Goal: Use online tool/utility

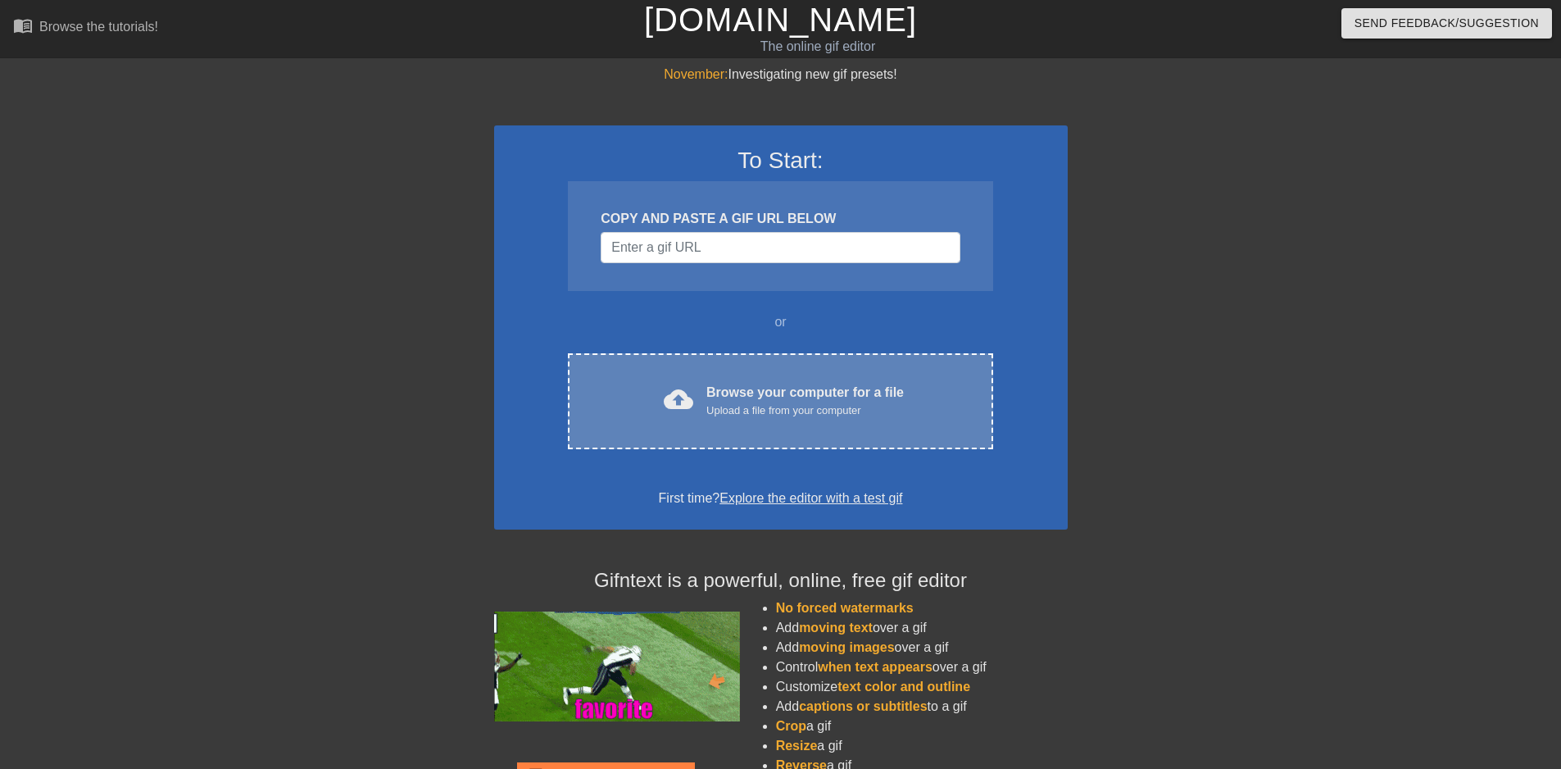
click at [719, 394] on div "Browse your computer for a file Upload a file from your computer" at bounding box center [806, 401] width 198 height 36
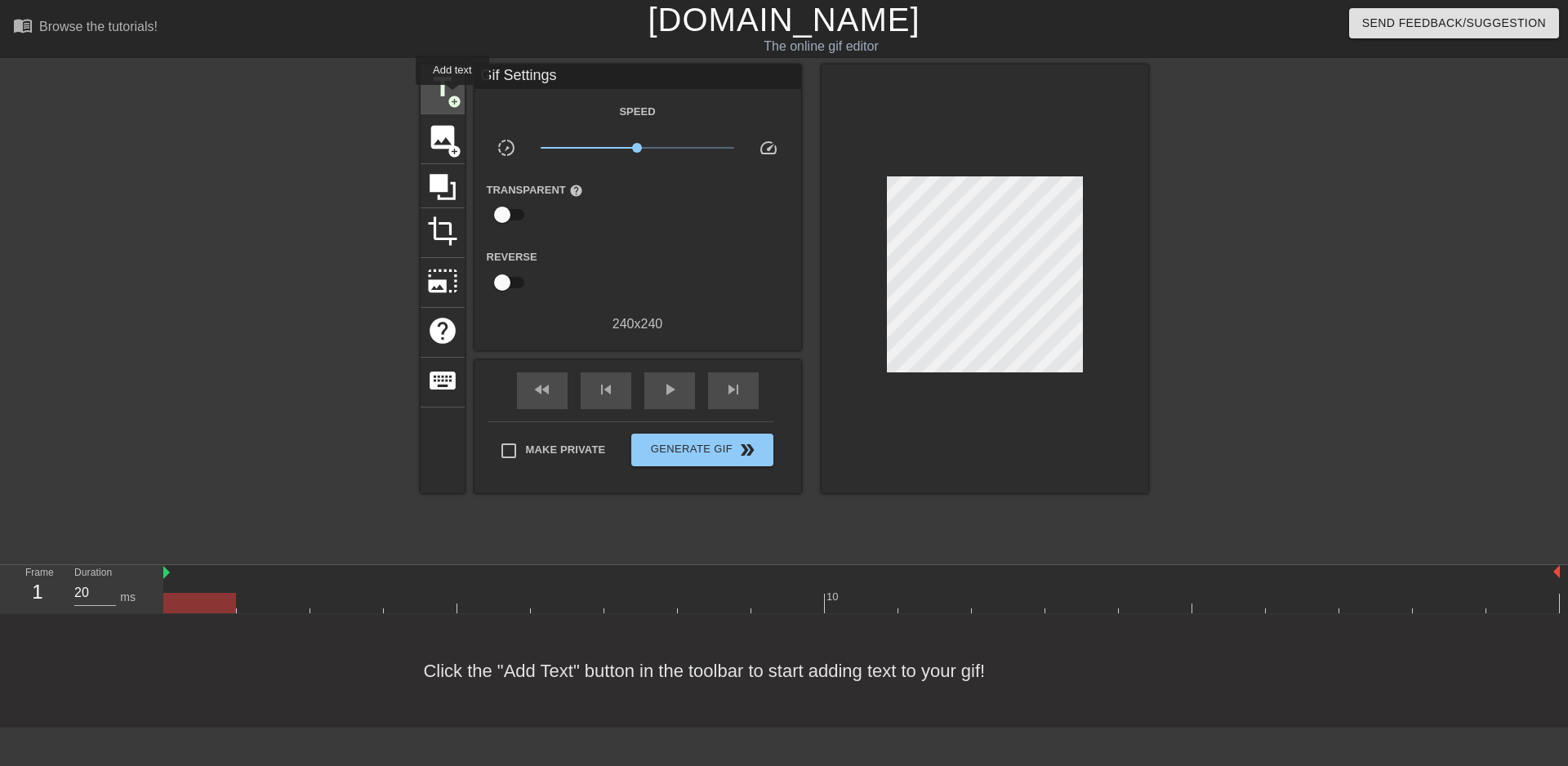
click at [452, 102] on span "add_circle" at bounding box center [454, 102] width 14 height 14
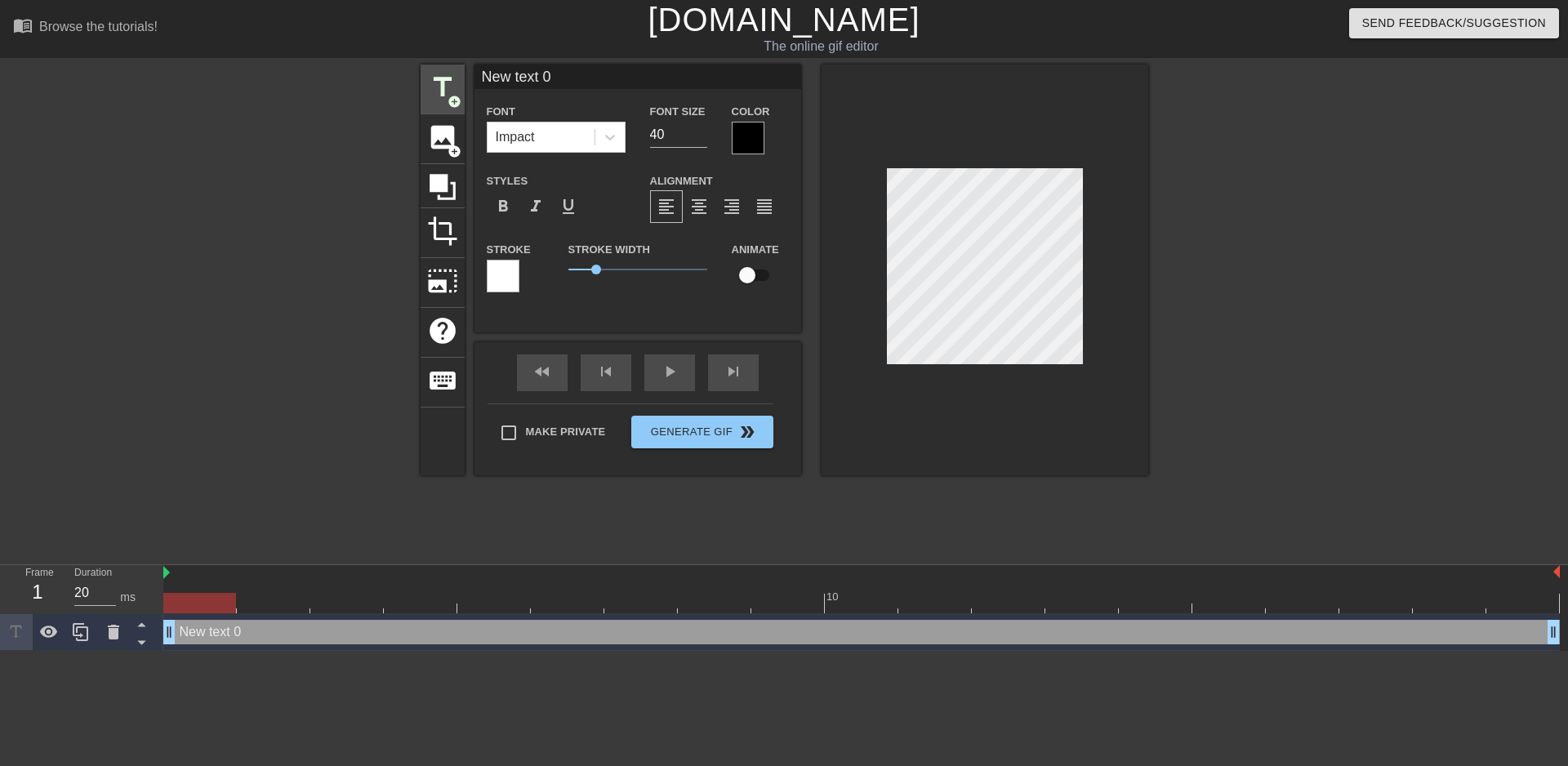
drag, startPoint x: 574, startPoint y: 78, endPoint x: 430, endPoint y: 75, distance: 144.0
click at [430, 75] on div "title add_circle image add_circle crop photo_size_select_large help keyboard Ne…" at bounding box center [784, 270] width 727 height 410
type input "r"
type input "加班"
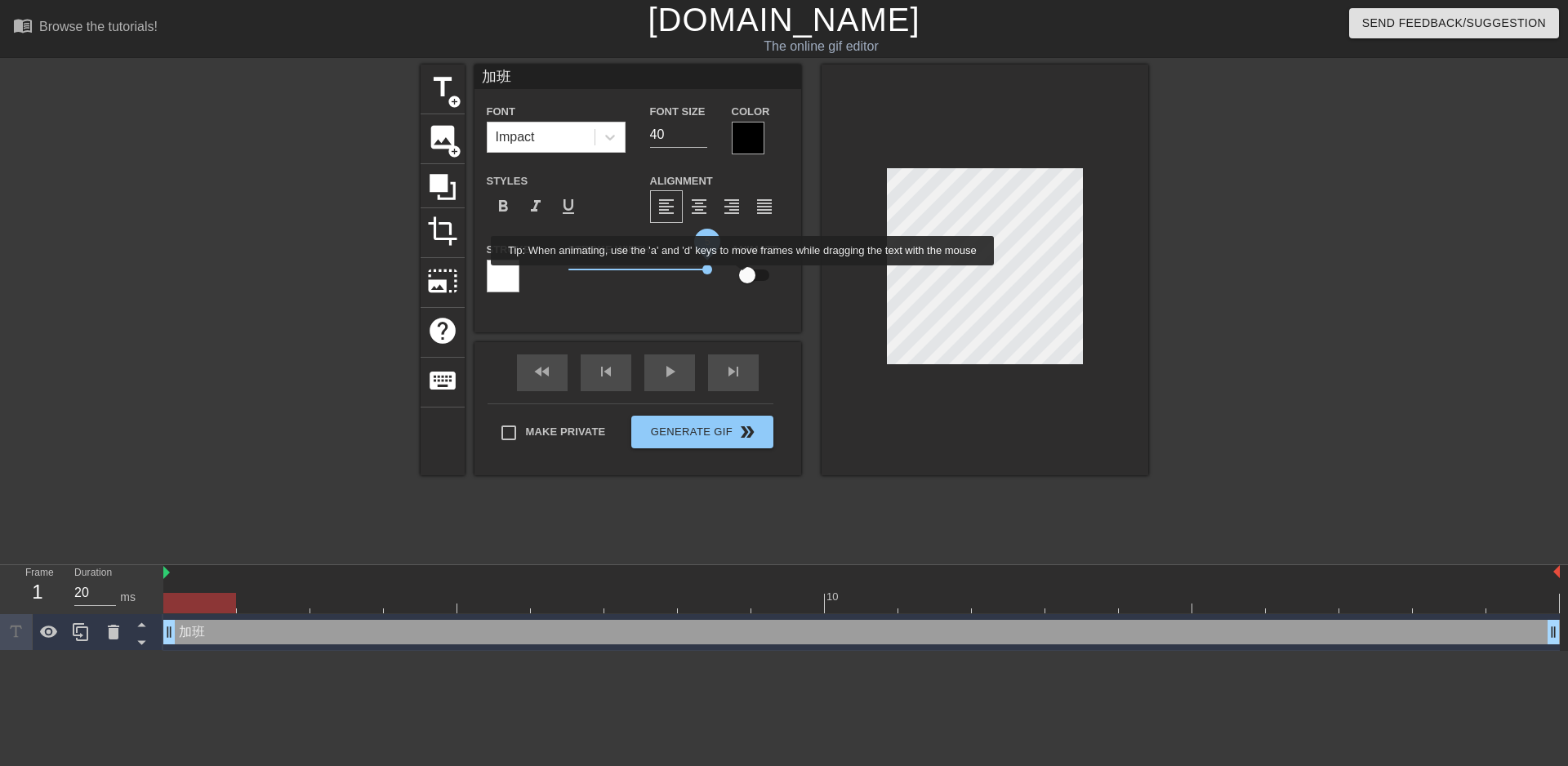
drag, startPoint x: 591, startPoint y: 269, endPoint x: 743, endPoint y: 277, distance: 152.2
click at [743, 277] on div "Stroke Stroke Width 5 Animate" at bounding box center [638, 273] width 327 height 68
click at [501, 269] on div at bounding box center [502, 276] width 33 height 33
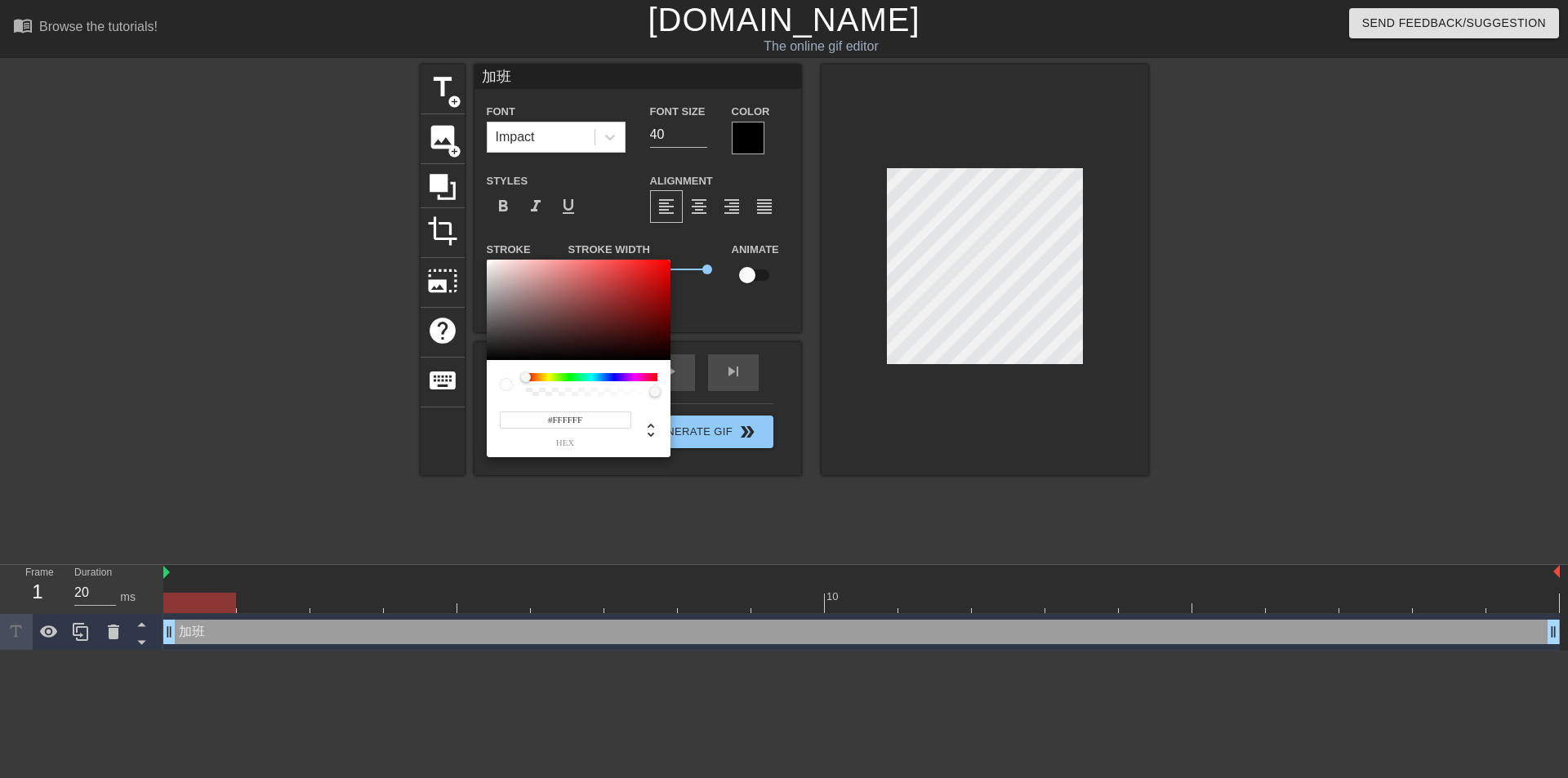
type input "#1D1B1B"
click at [501, 349] on div at bounding box center [578, 311] width 183 height 102
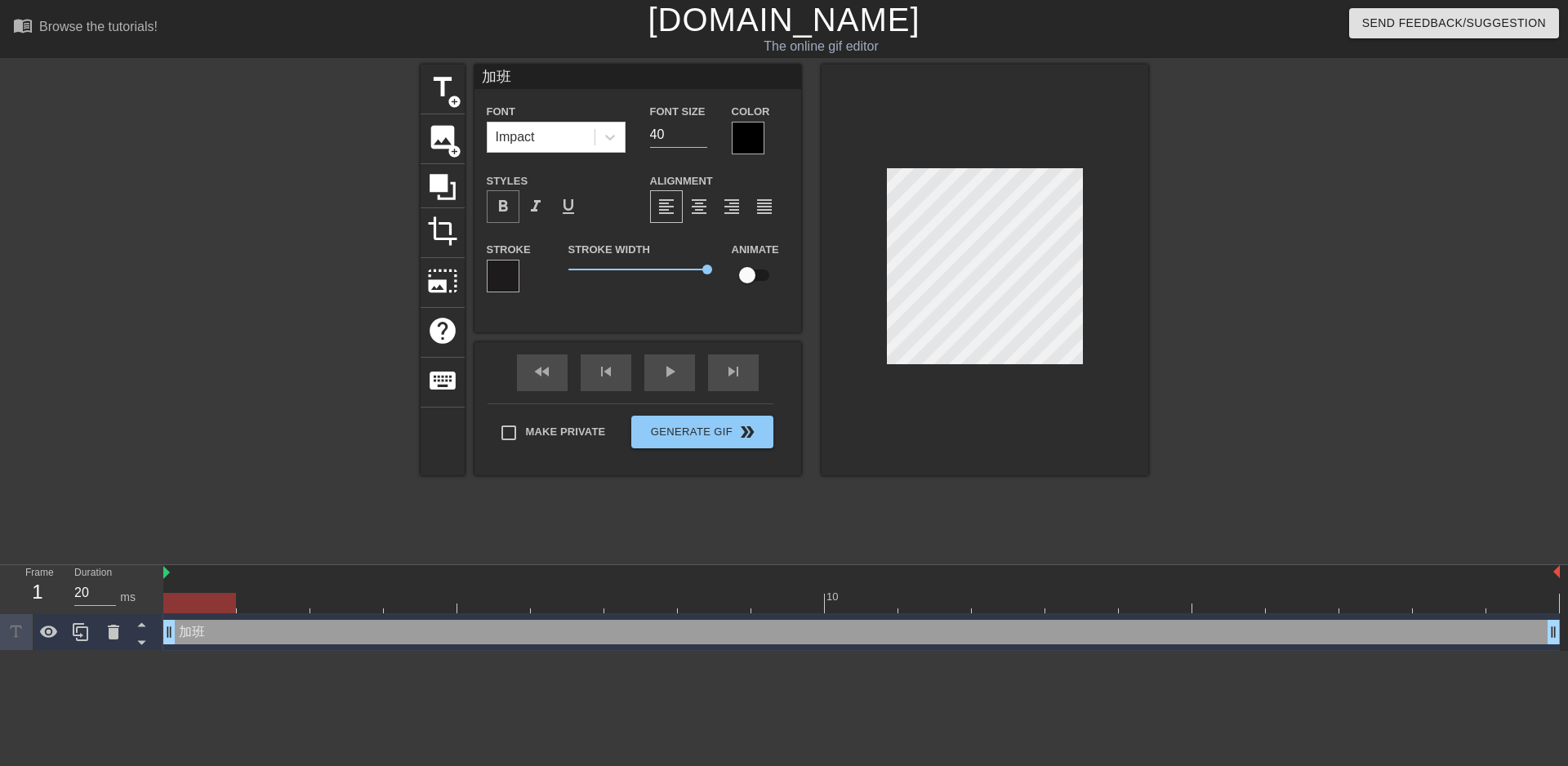
click at [506, 198] on span "format_bold" at bounding box center [503, 207] width 20 height 20
click at [746, 142] on div at bounding box center [747, 137] width 33 height 33
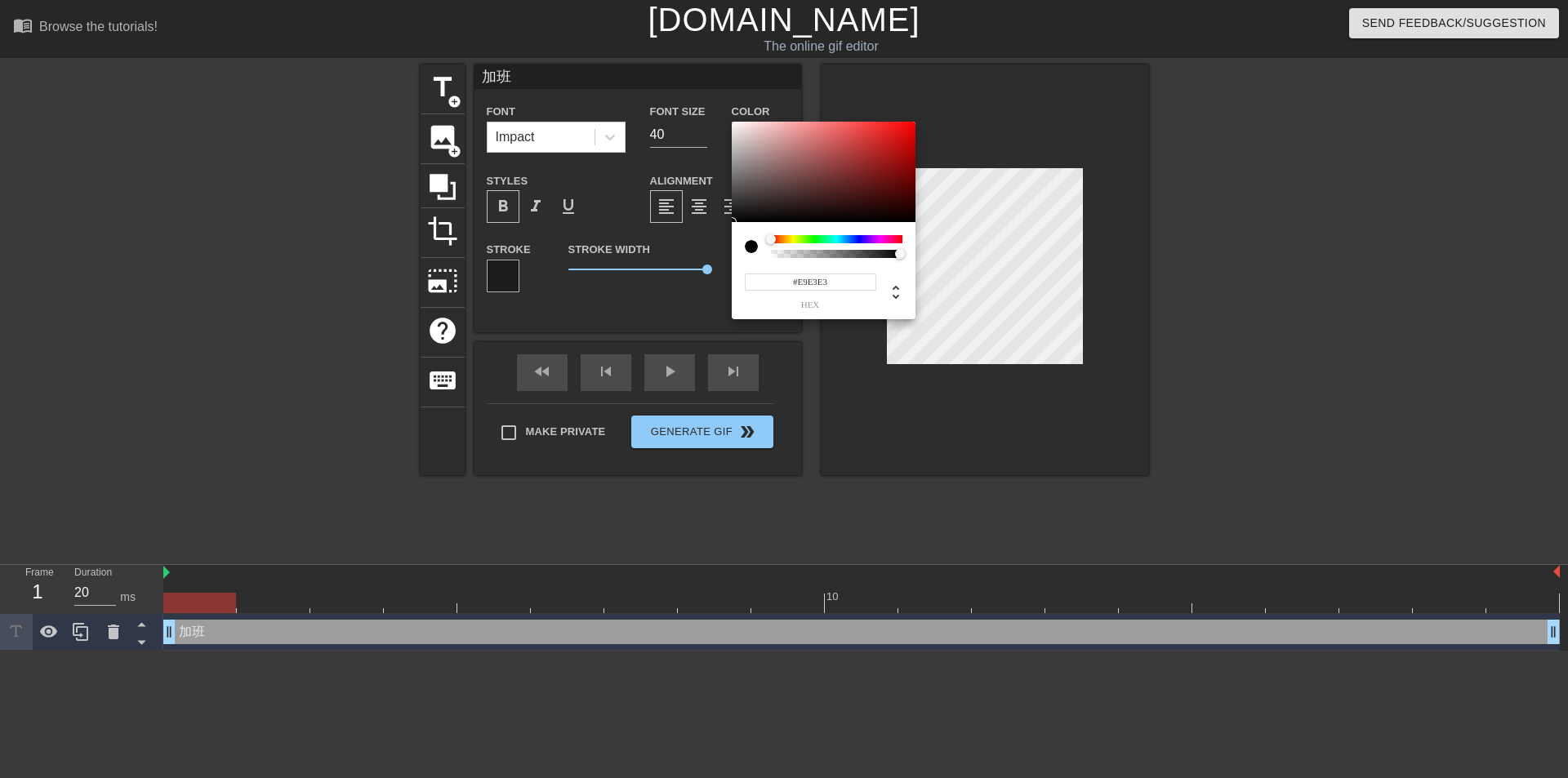
click at [736, 130] on div at bounding box center [823, 172] width 183 height 102
drag, startPoint x: 782, startPoint y: 240, endPoint x: 684, endPoint y: 231, distance: 98.4
click at [684, 231] on div "#E9E3E3 hex" at bounding box center [784, 389] width 1568 height 778
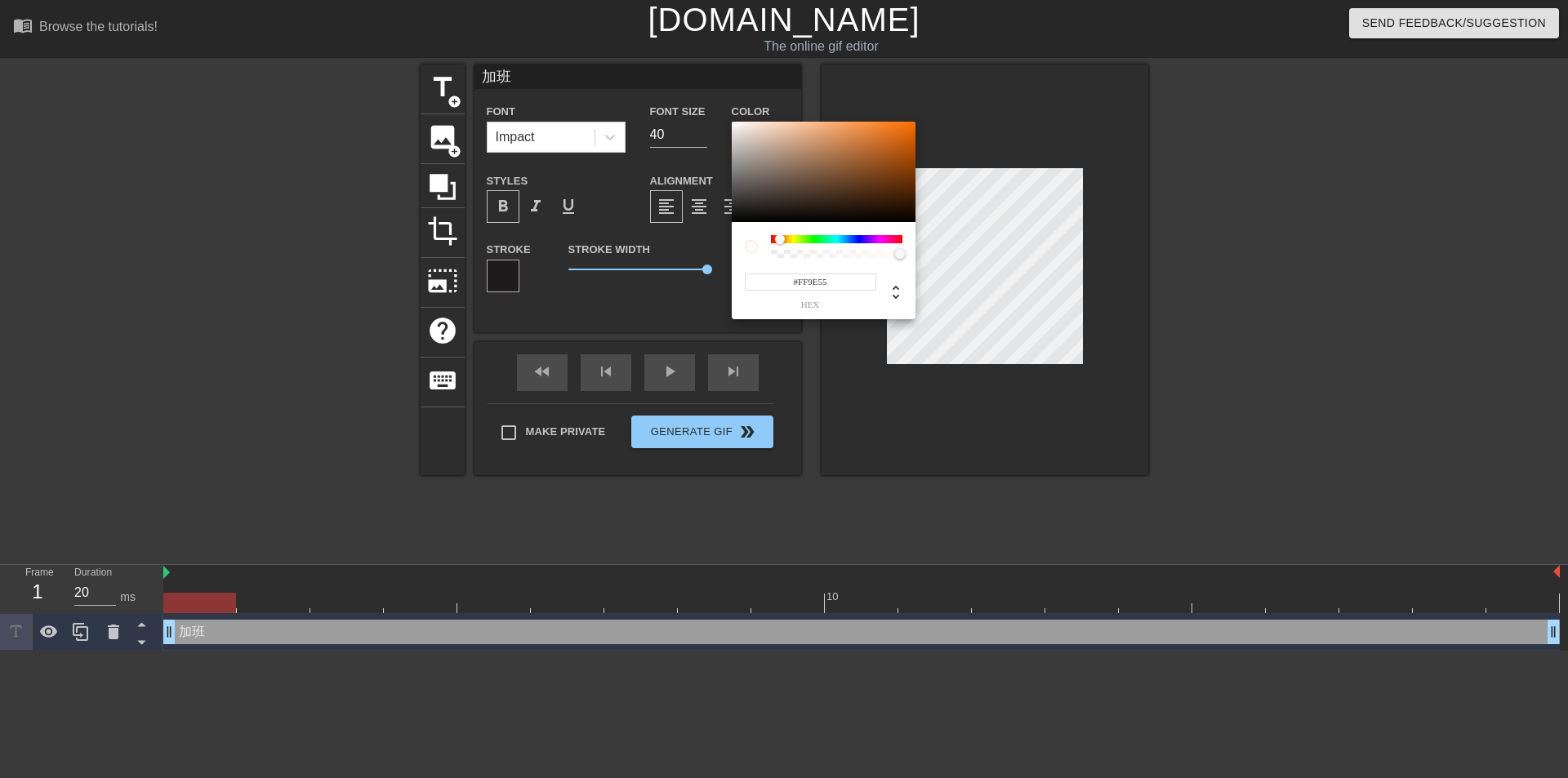
type input "#FFFFFF"
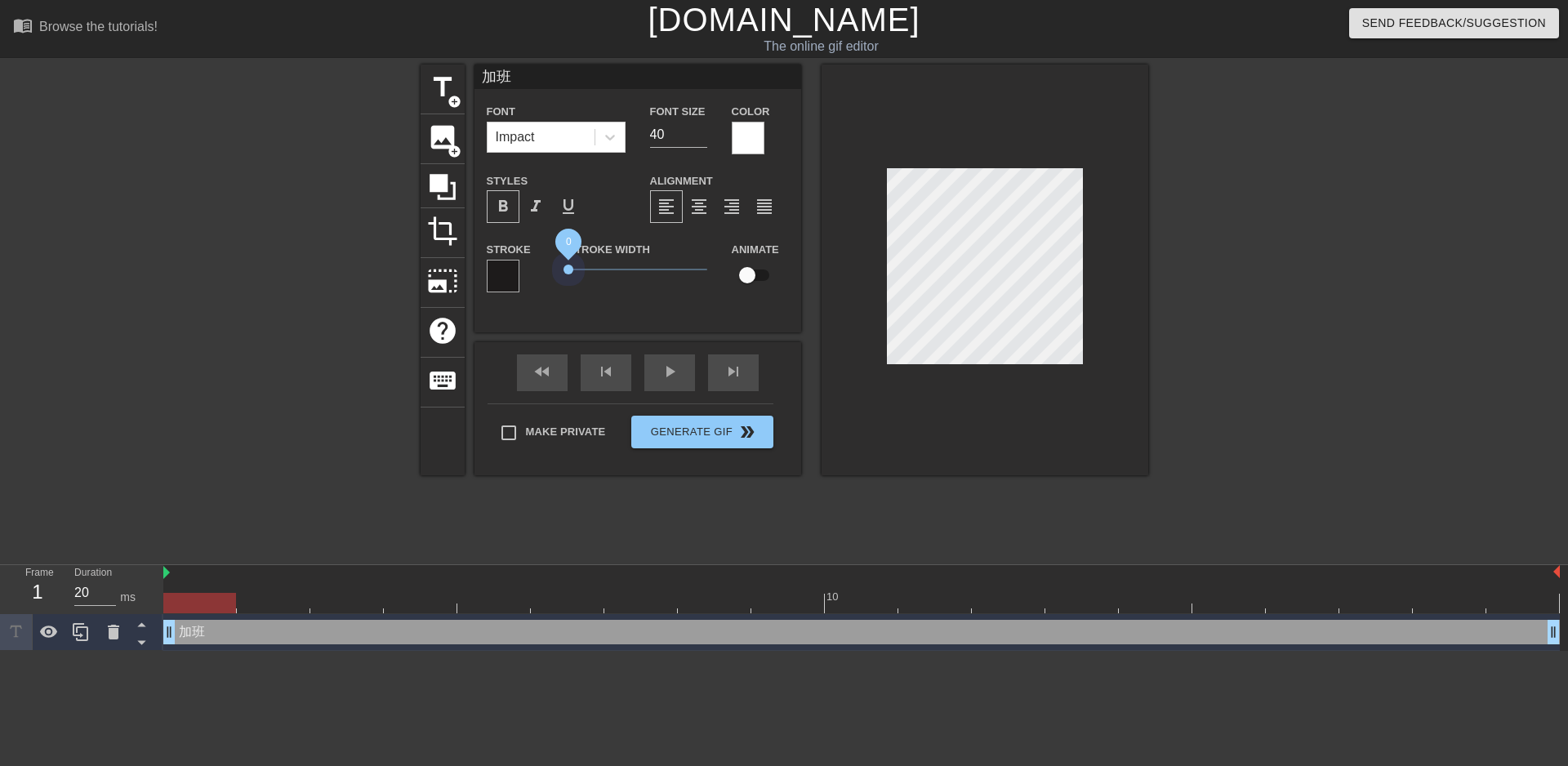
drag, startPoint x: 642, startPoint y: 270, endPoint x: 510, endPoint y: 268, distance: 132.0
click at [510, 268] on div "Stroke Stroke Width 0 Animate" at bounding box center [638, 273] width 327 height 68
click at [746, 138] on div at bounding box center [747, 137] width 33 height 33
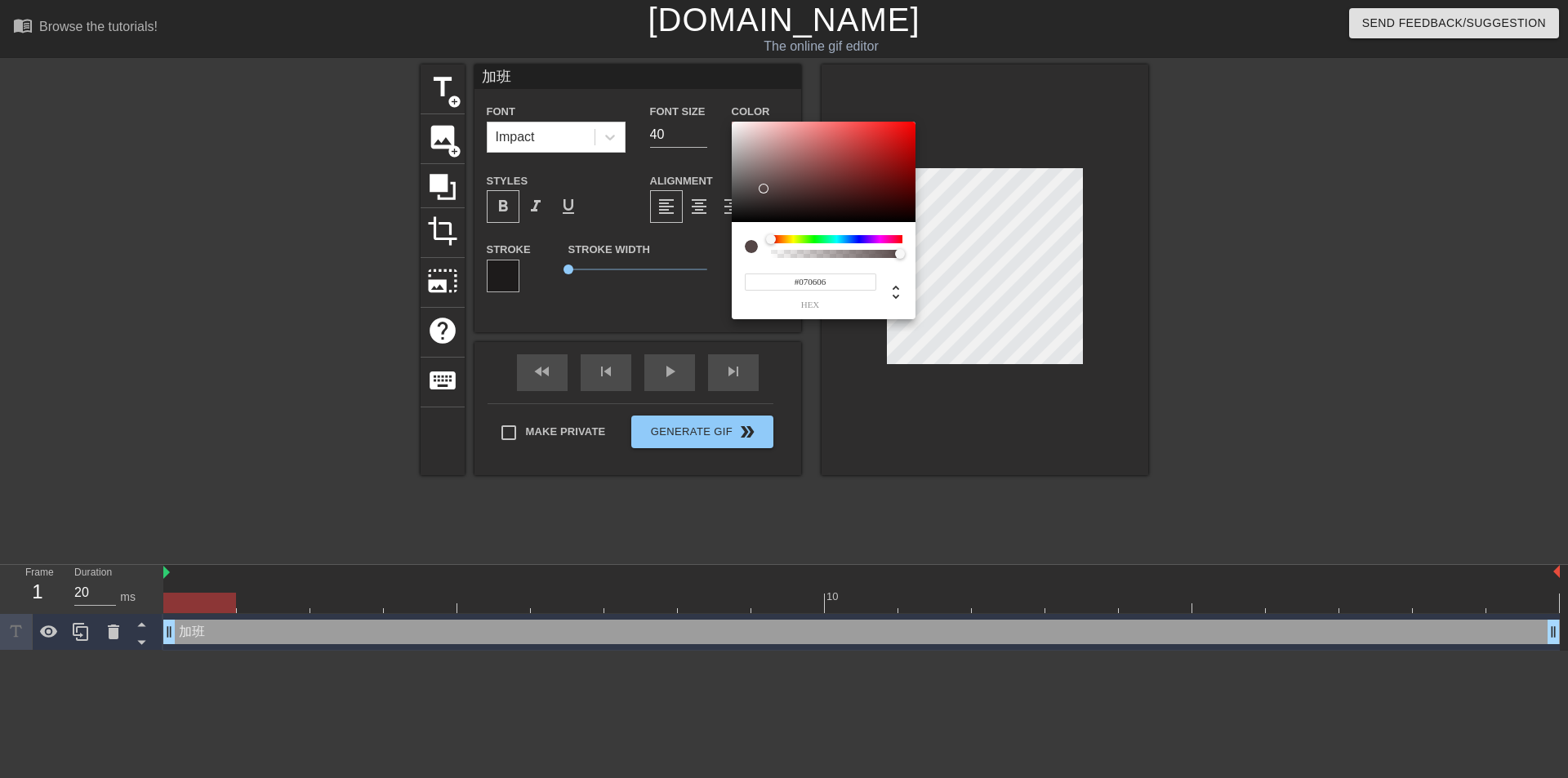
type input "#000000"
drag, startPoint x: 769, startPoint y: 183, endPoint x: 685, endPoint y: 245, distance: 104.4
click at [691, 243] on div "#000000 hex" at bounding box center [784, 389] width 1568 height 778
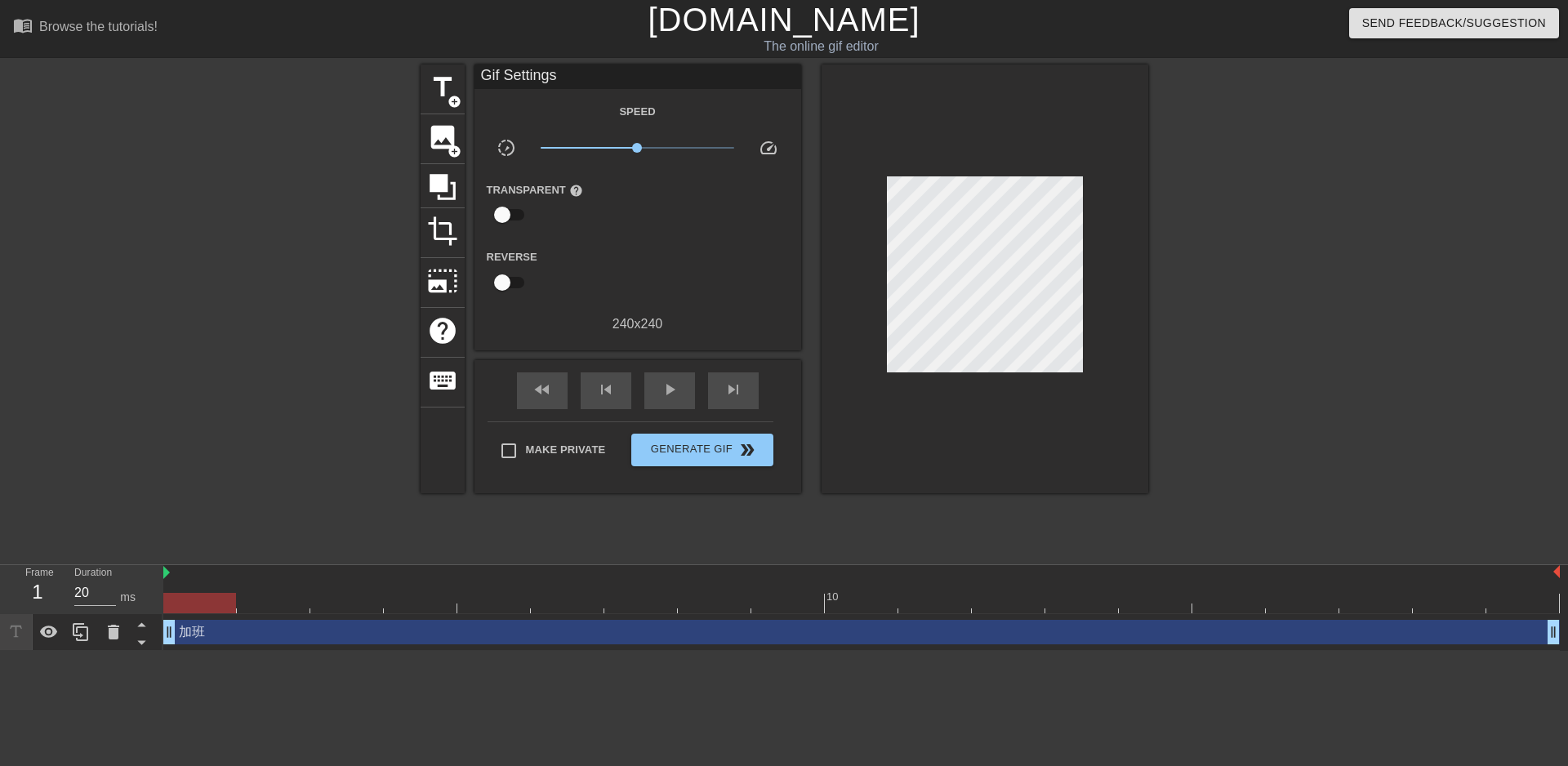
click at [623, 259] on div at bounding box center [582, 273] width 109 height 52
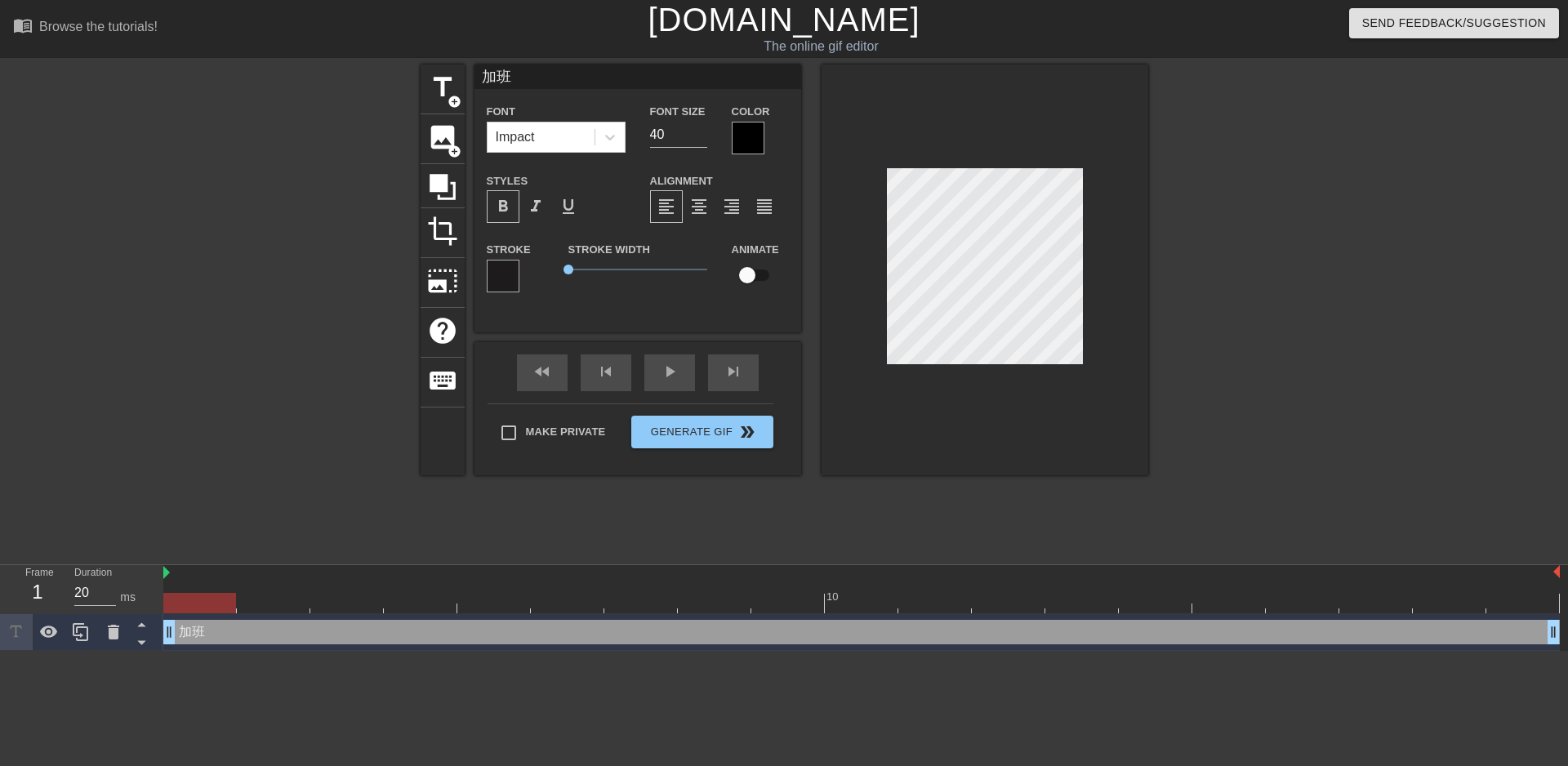
click at [596, 71] on input "加班" at bounding box center [638, 77] width 327 height 25
drag, startPoint x: 547, startPoint y: 70, endPoint x: 451, endPoint y: 71, distance: 96.0
click at [451, 71] on div "title add_circle image add_circle crop photo_size_select_large help keyboard 加班…" at bounding box center [784, 270] width 727 height 410
click at [525, 81] on input "加班" at bounding box center [638, 77] width 327 height 25
paste input "加班"
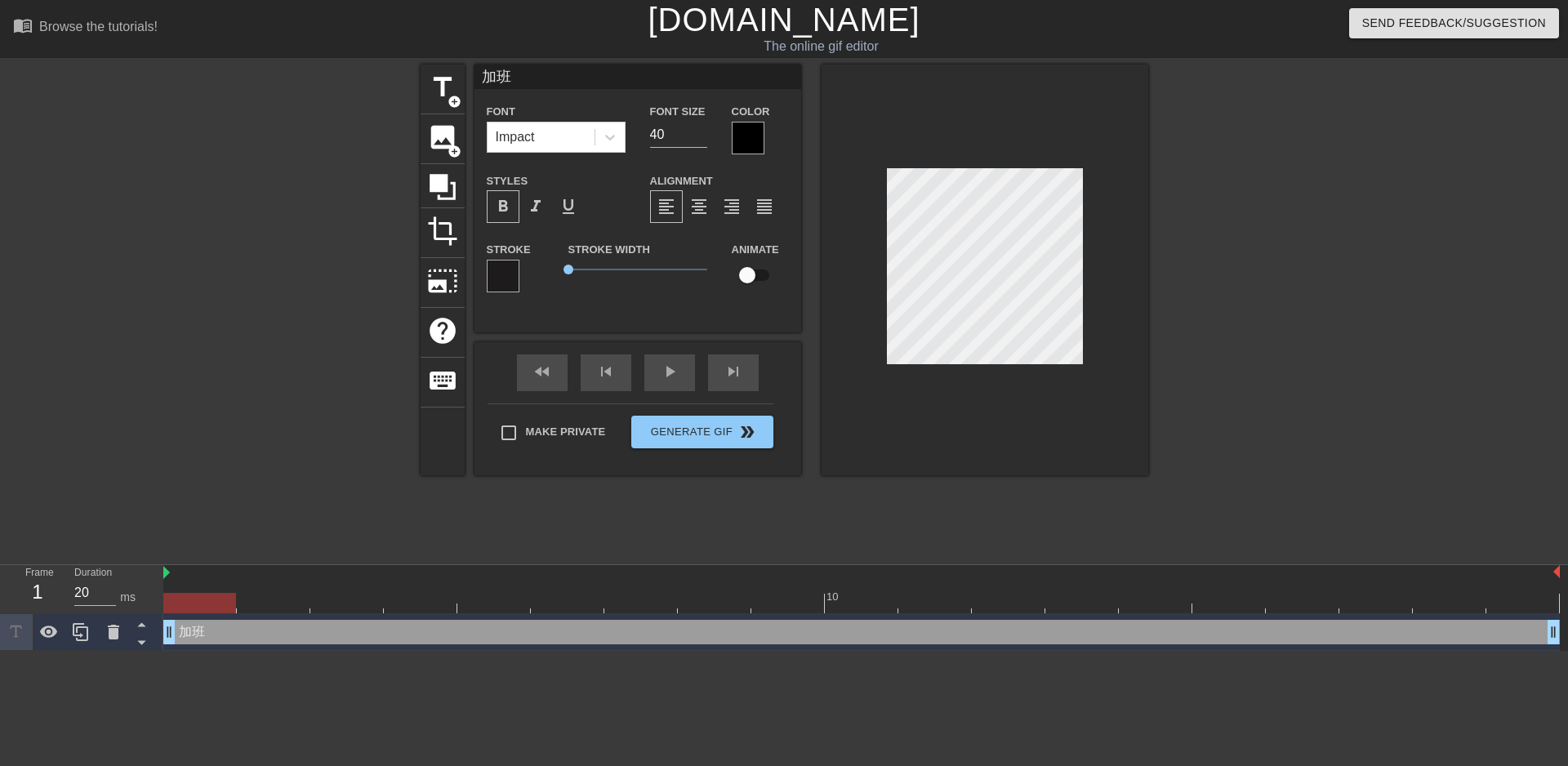
type input "加班加班"
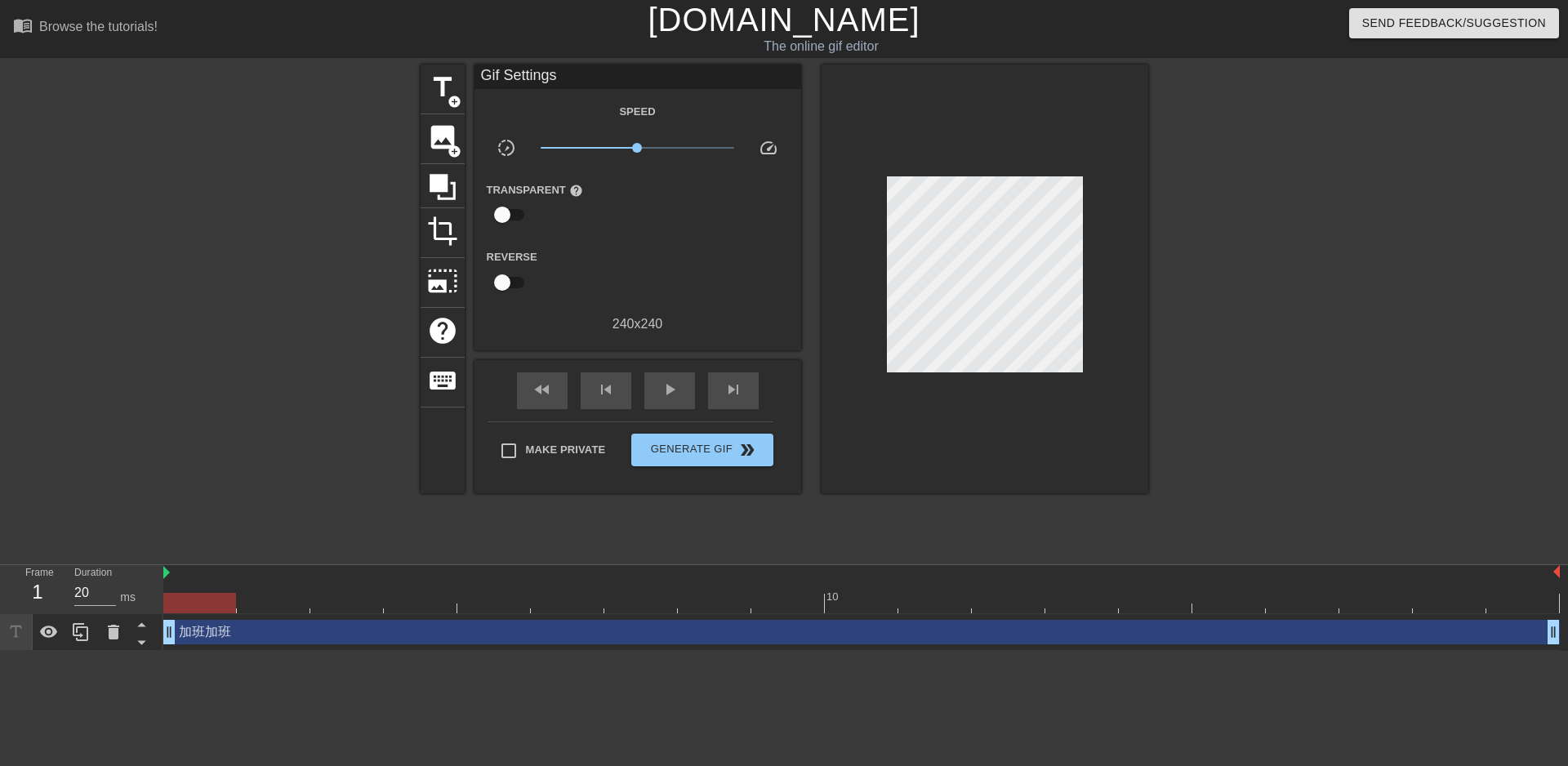
click at [958, 411] on div at bounding box center [985, 279] width 327 height 428
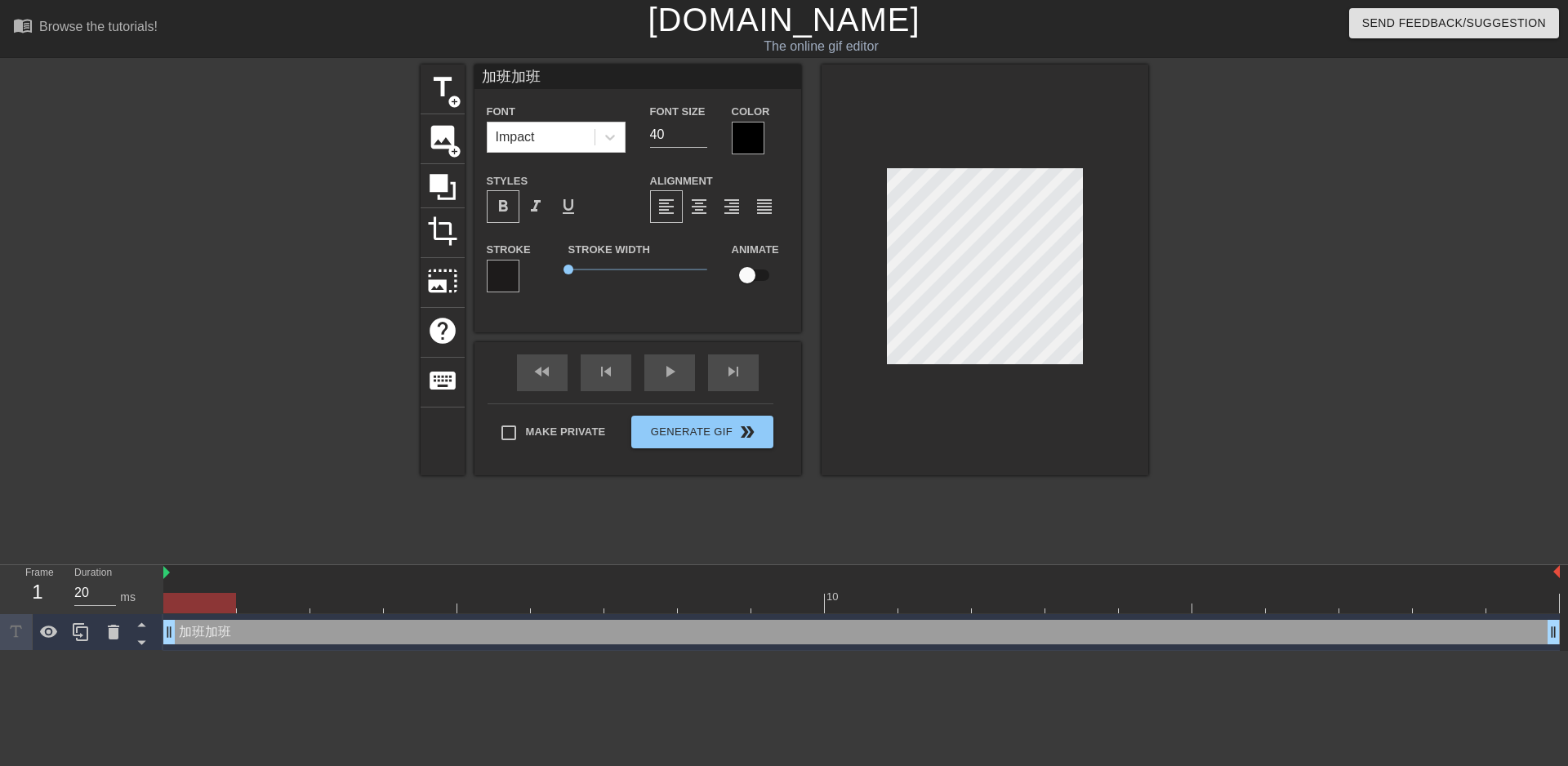
click at [1014, 414] on div at bounding box center [985, 270] width 327 height 410
click at [514, 75] on input "加班加班" at bounding box center [638, 77] width 327 height 25
click at [500, 77] on input "加班 加班" at bounding box center [638, 77] width 327 height 25
click at [548, 80] on input "加 班 加班" at bounding box center [638, 77] width 327 height 25
type input "加 班 加 班"
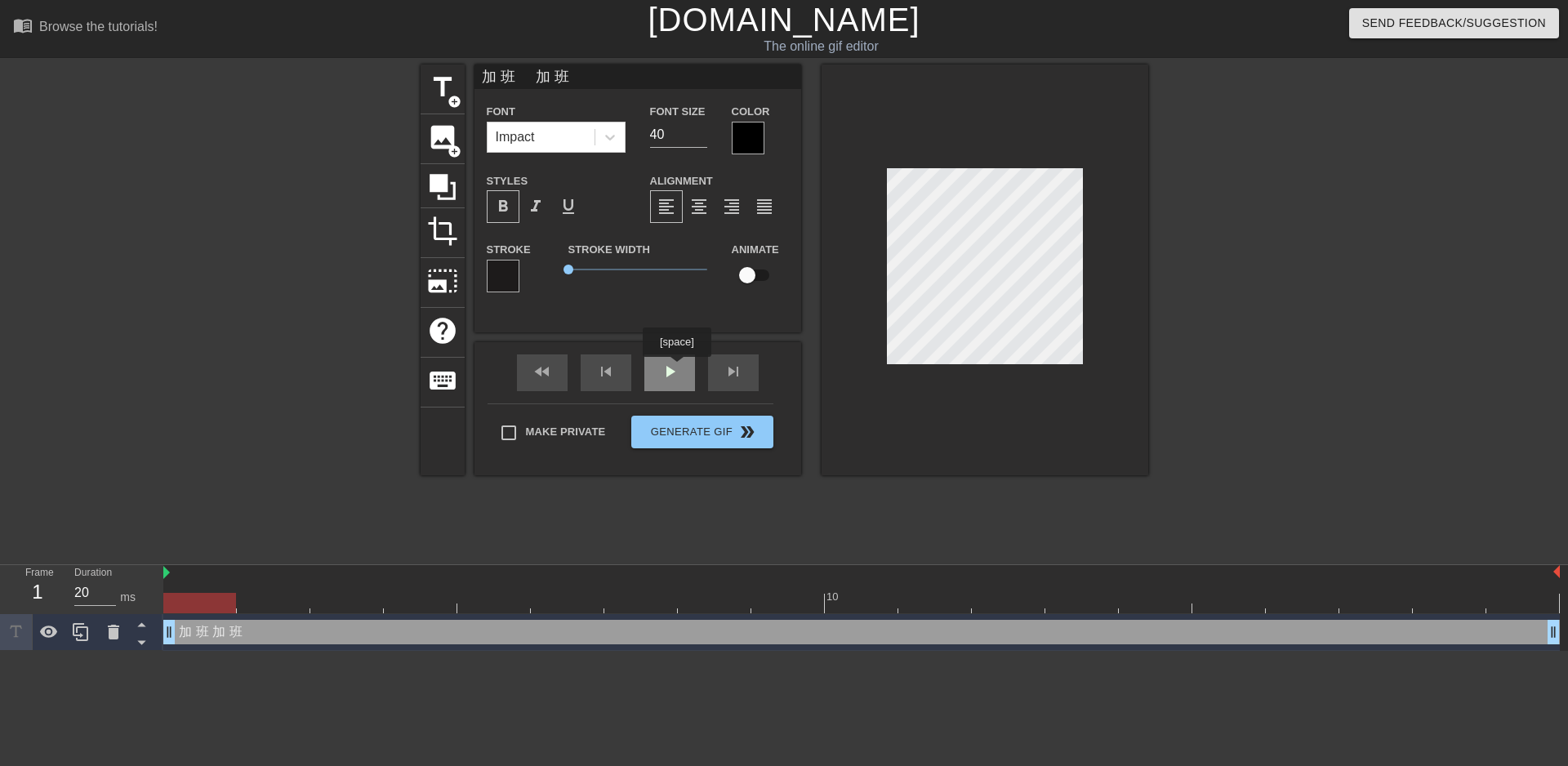
click at [676, 369] on div "fast_rewind skip_previous play_arrow skip_next" at bounding box center [638, 372] width 266 height 61
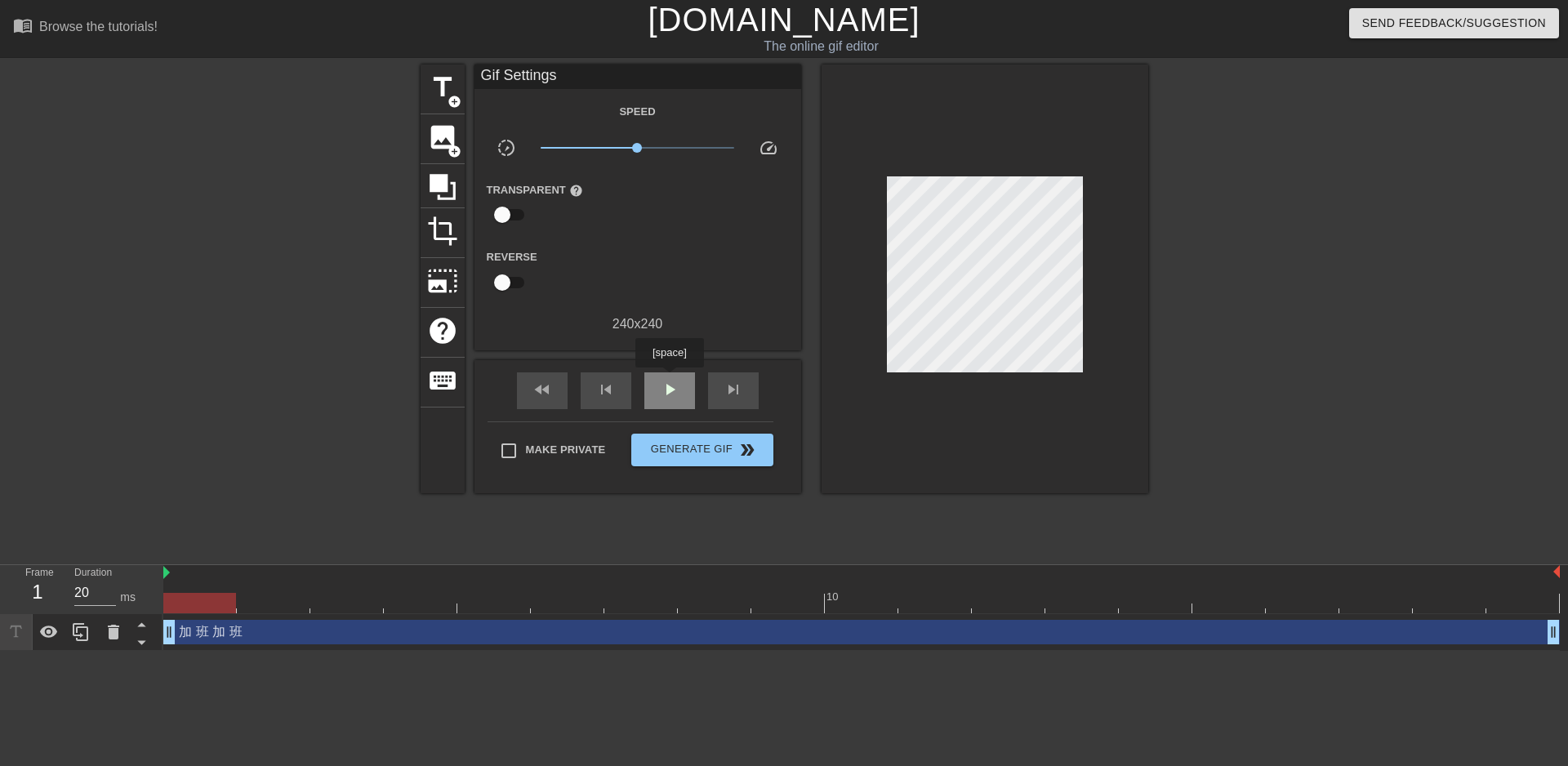
click at [671, 383] on span "play_arrow" at bounding box center [669, 389] width 20 height 20
click at [675, 388] on span "pause" at bounding box center [669, 389] width 20 height 20
click at [697, 448] on span "Generate Gif double_arrow" at bounding box center [701, 450] width 129 height 20
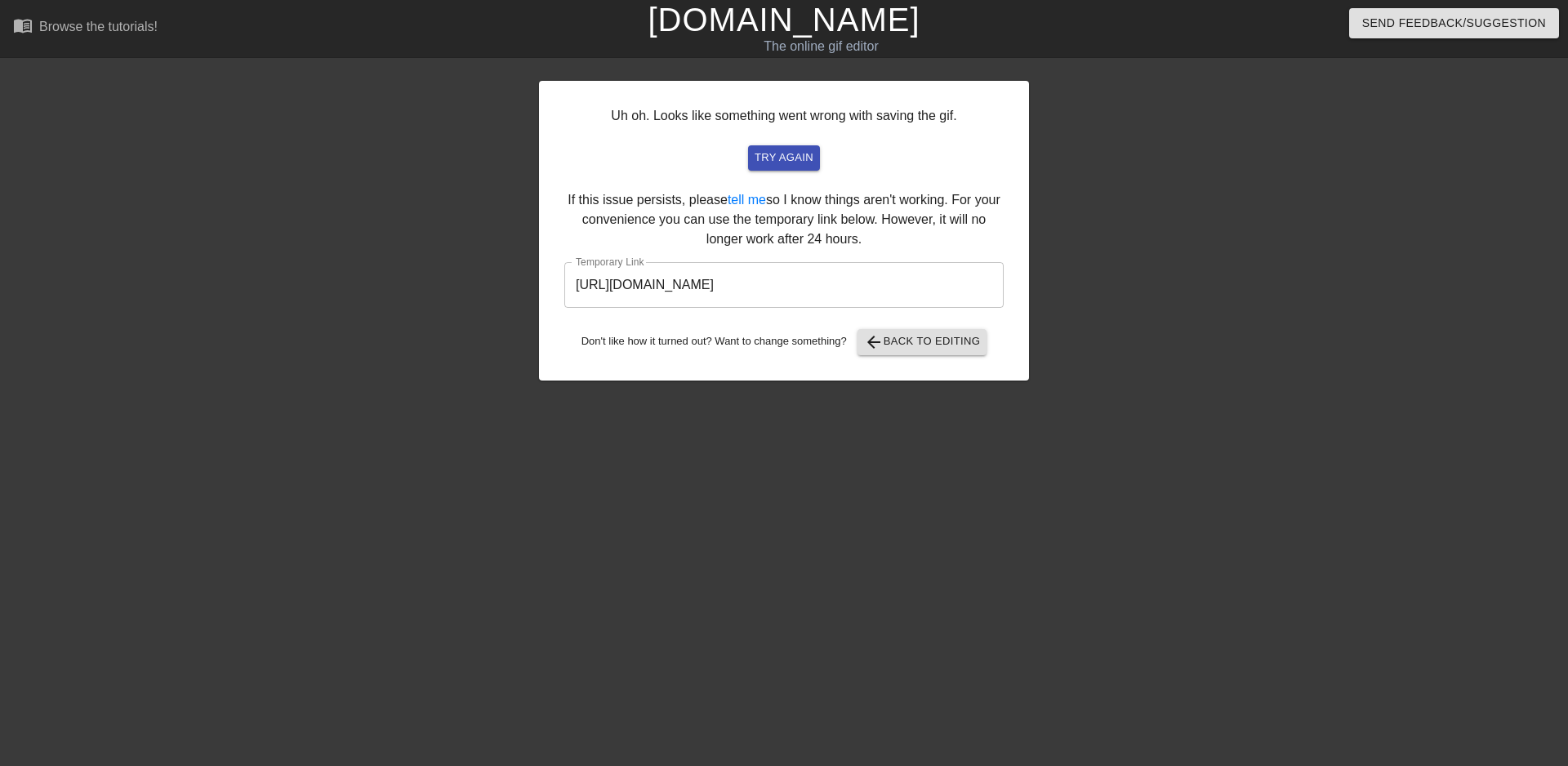
click at [890, 288] on input "[URL][DOMAIN_NAME]" at bounding box center [783, 285] width 439 height 46
